Goal: Check status: Check status

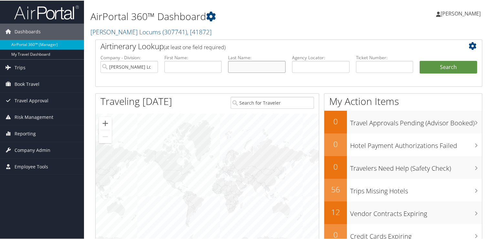
click at [252, 66] on input "text" at bounding box center [257, 66] width 58 height 12
type input "COOK"
click at [420, 60] on button "Search" at bounding box center [449, 66] width 58 height 13
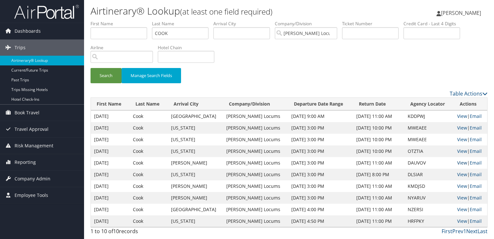
click at [461, 161] on link "View" at bounding box center [462, 162] width 10 height 6
click at [459, 173] on link "View" at bounding box center [462, 174] width 10 height 6
click at [460, 150] on link "View" at bounding box center [462, 151] width 10 height 6
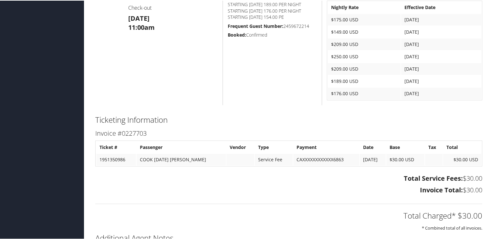
scroll to position [354, 0]
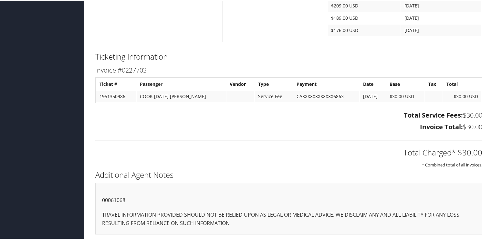
click at [121, 199] on p "00061068" at bounding box center [289, 199] width 374 height 8
copy p "00061068"
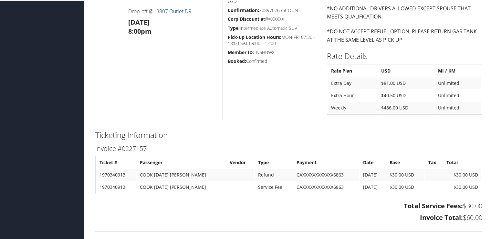
scroll to position [511, 0]
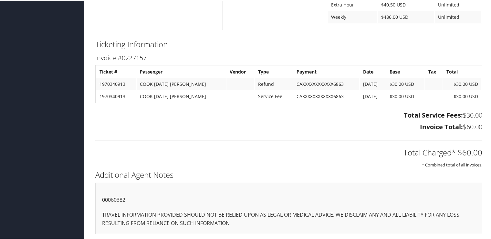
click at [123, 197] on p "00060382" at bounding box center [289, 199] width 374 height 8
click at [227, 112] on h3 "Total Service Fees: $30.00" at bounding box center [288, 114] width 387 height 9
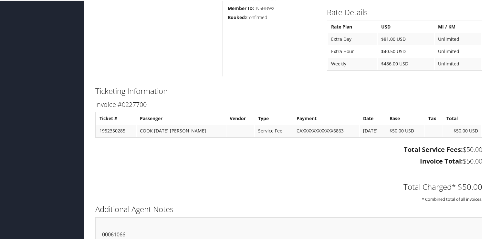
scroll to position [487, 0]
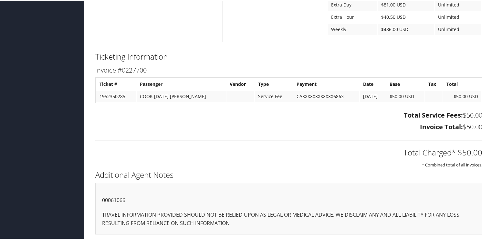
click at [120, 199] on p "00061066" at bounding box center [289, 199] width 374 height 8
copy div "00061066"
